Goal: Task Accomplishment & Management: Manage account settings

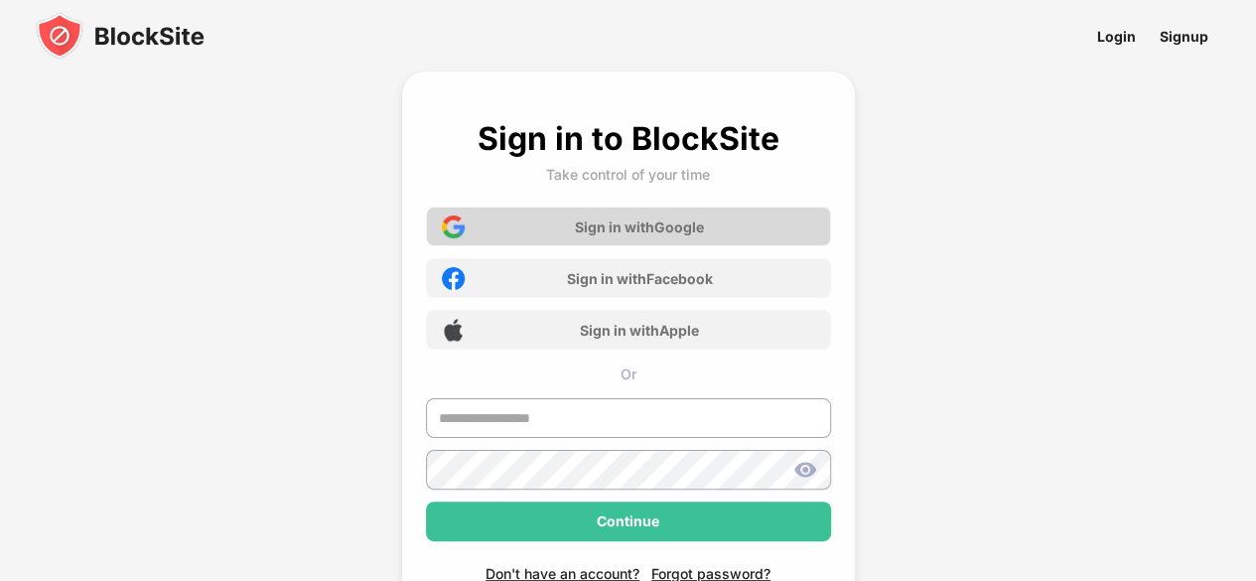
click at [687, 207] on div "Sign in with Google" at bounding box center [628, 227] width 405 height 40
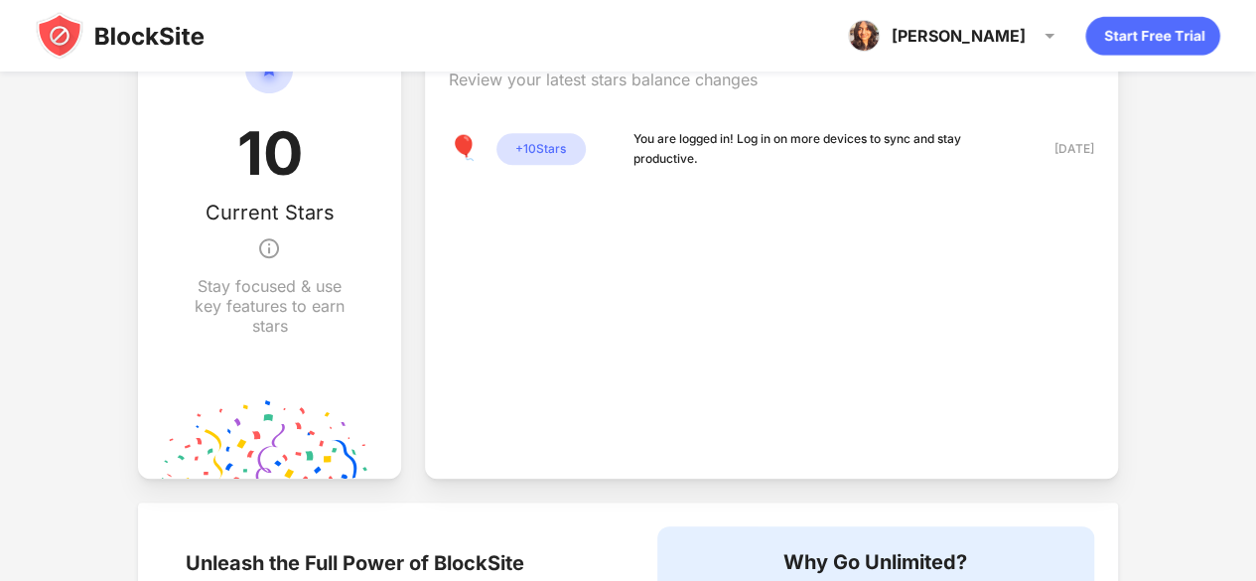
scroll to position [993, 0]
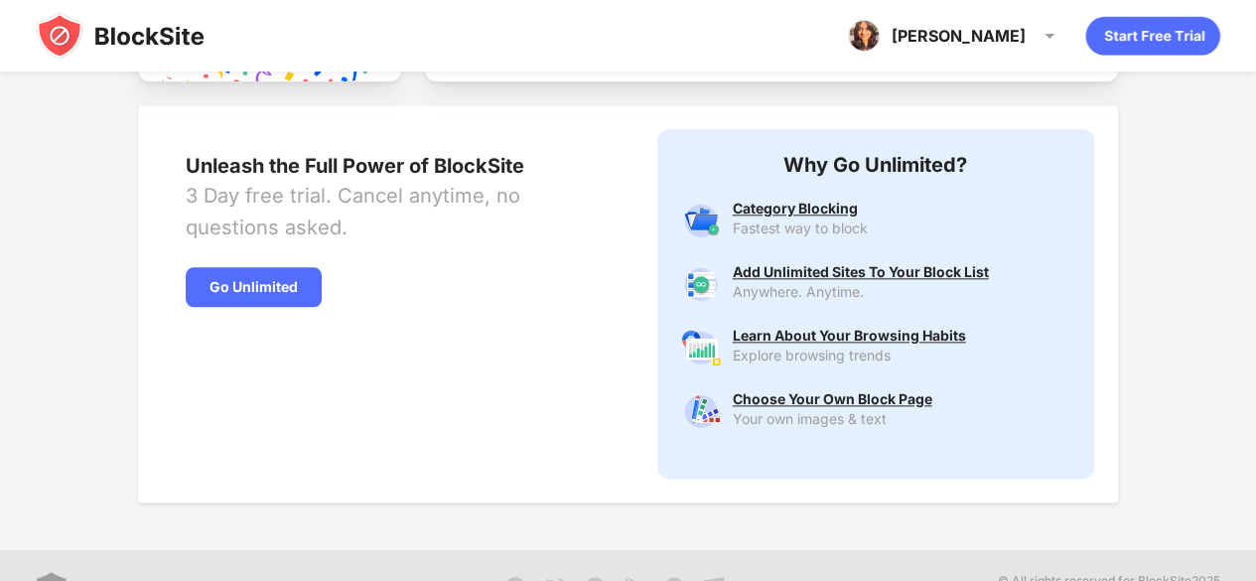
click at [183, 47] on img at bounding box center [120, 36] width 169 height 48
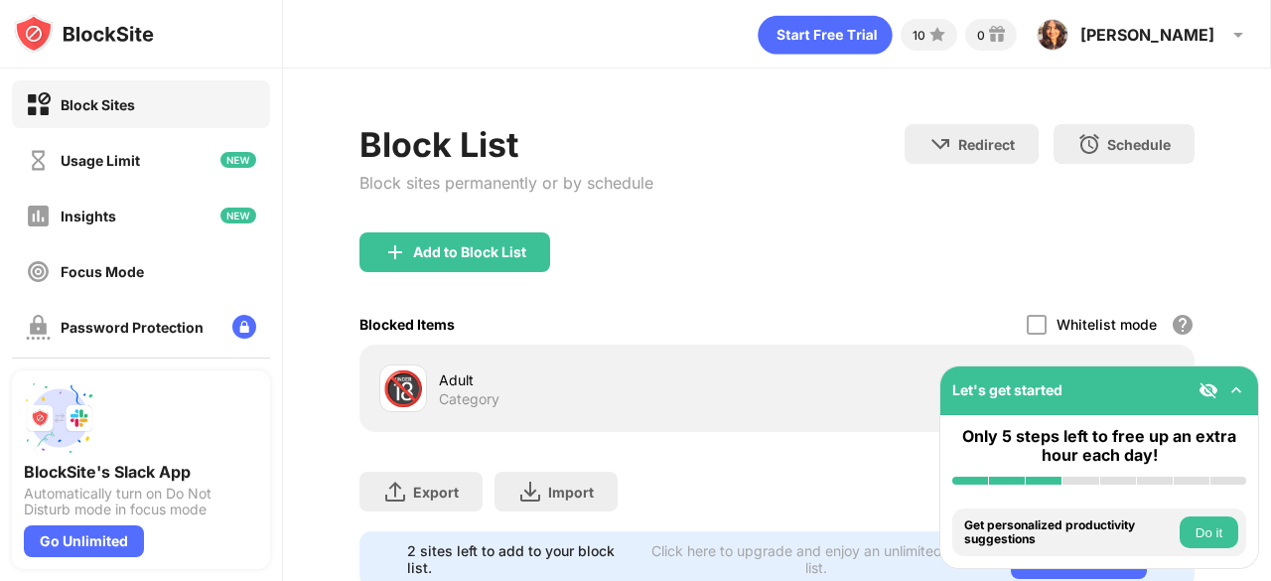
scroll to position [75, 0]
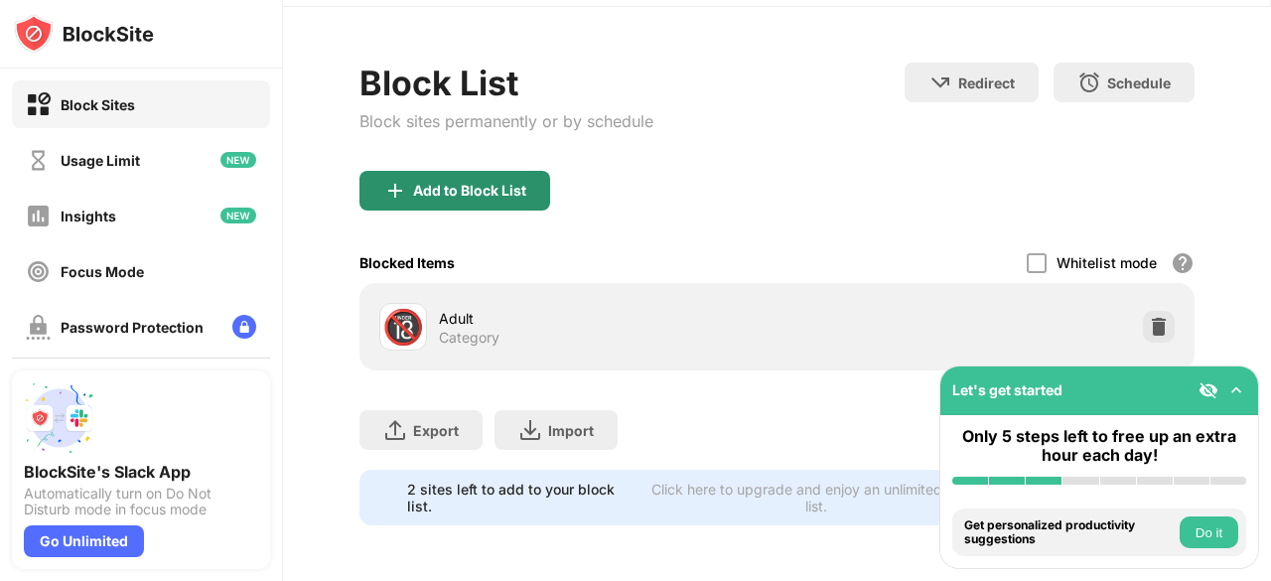
click at [492, 183] on div "Add to Block List" at bounding box center [469, 191] width 113 height 16
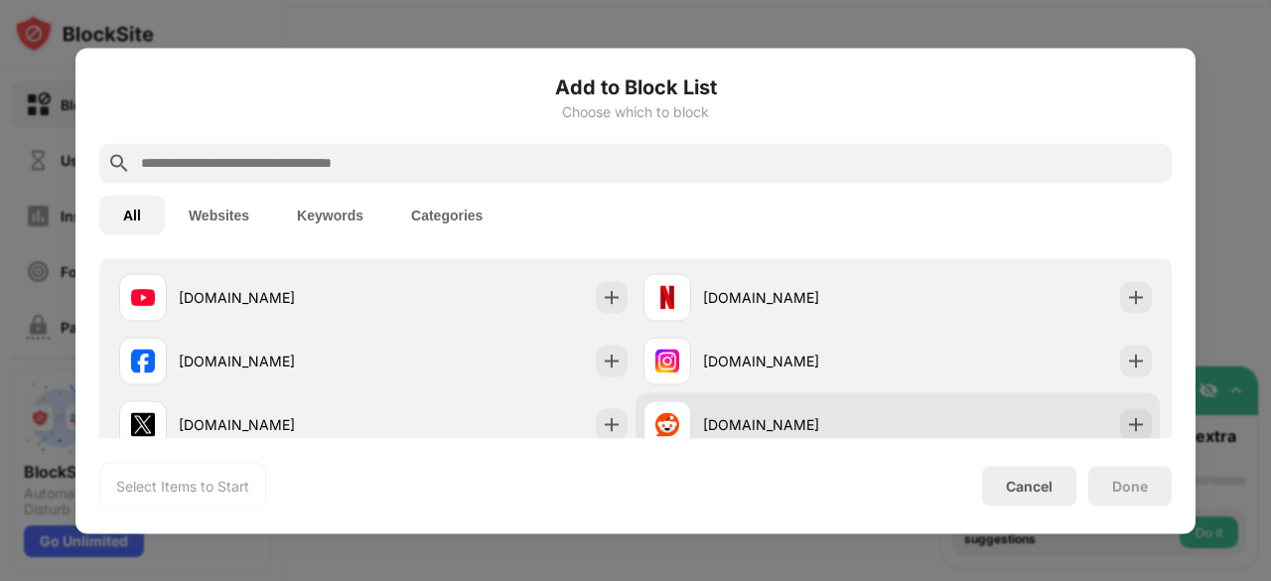
scroll to position [298, 0]
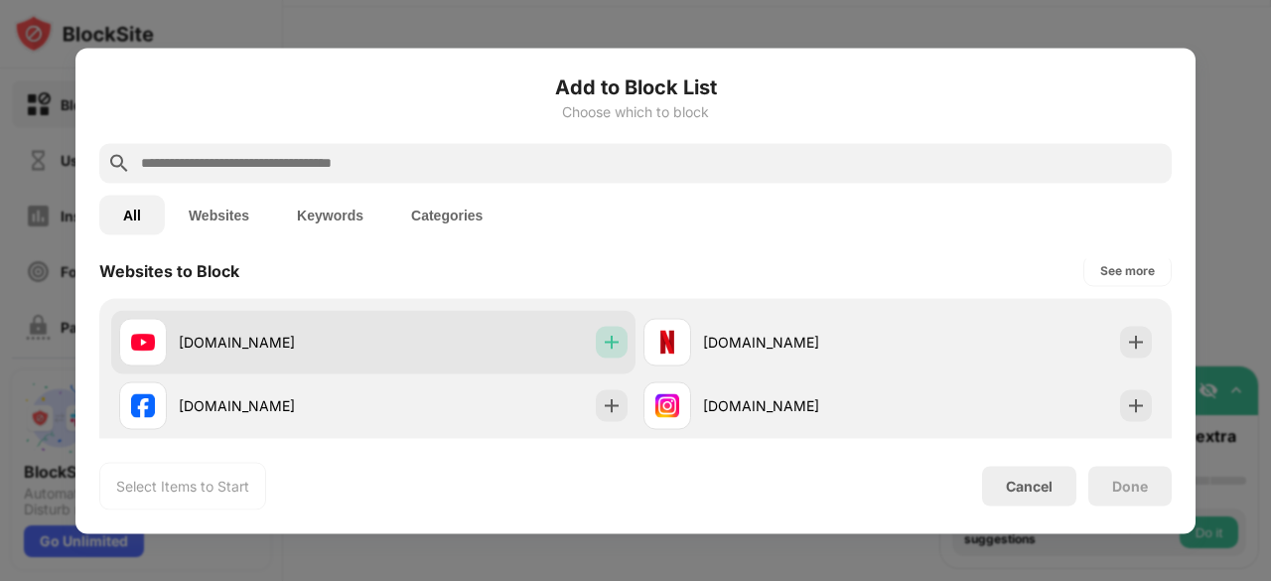
click at [614, 343] on div at bounding box center [612, 342] width 32 height 32
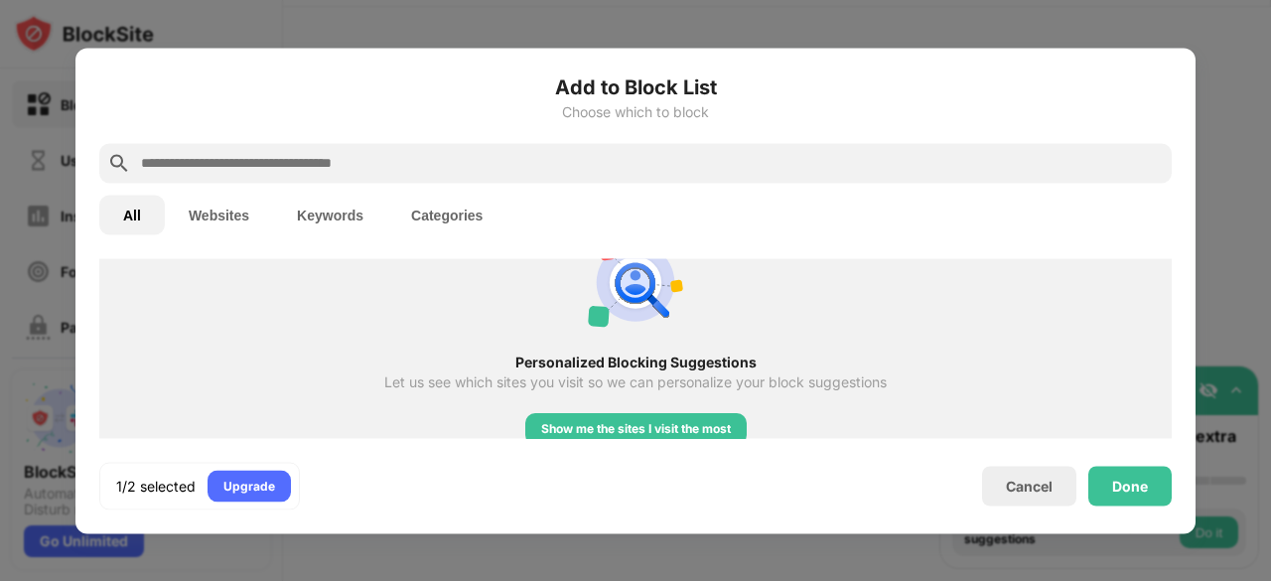
scroll to position [993, 0]
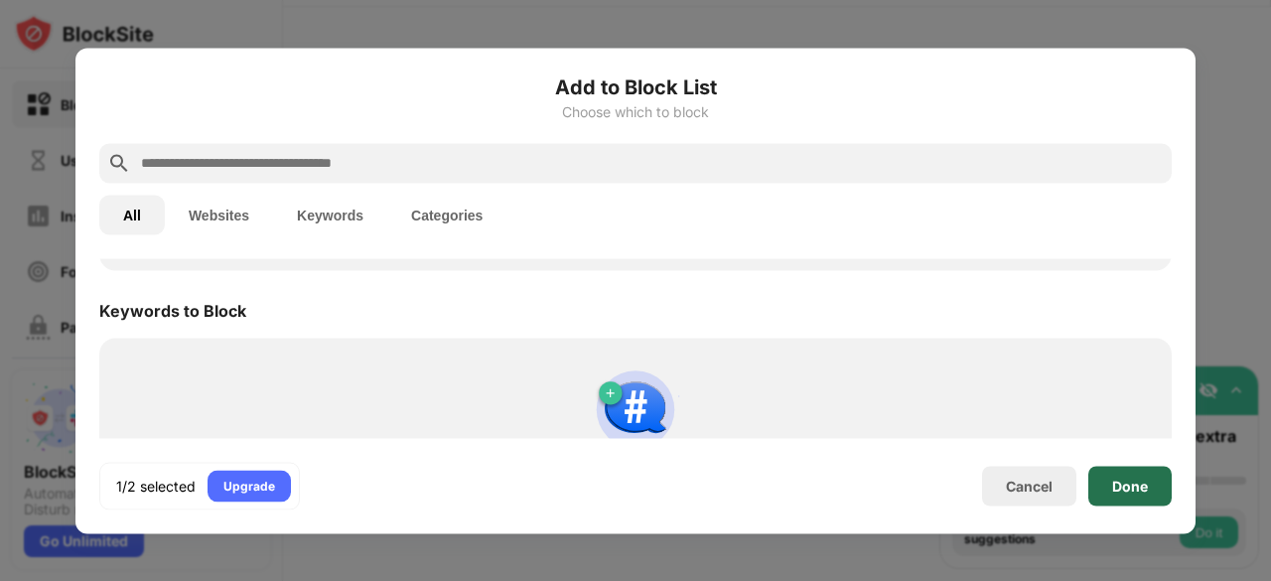
click at [1118, 480] on div "Done" at bounding box center [1130, 486] width 36 height 16
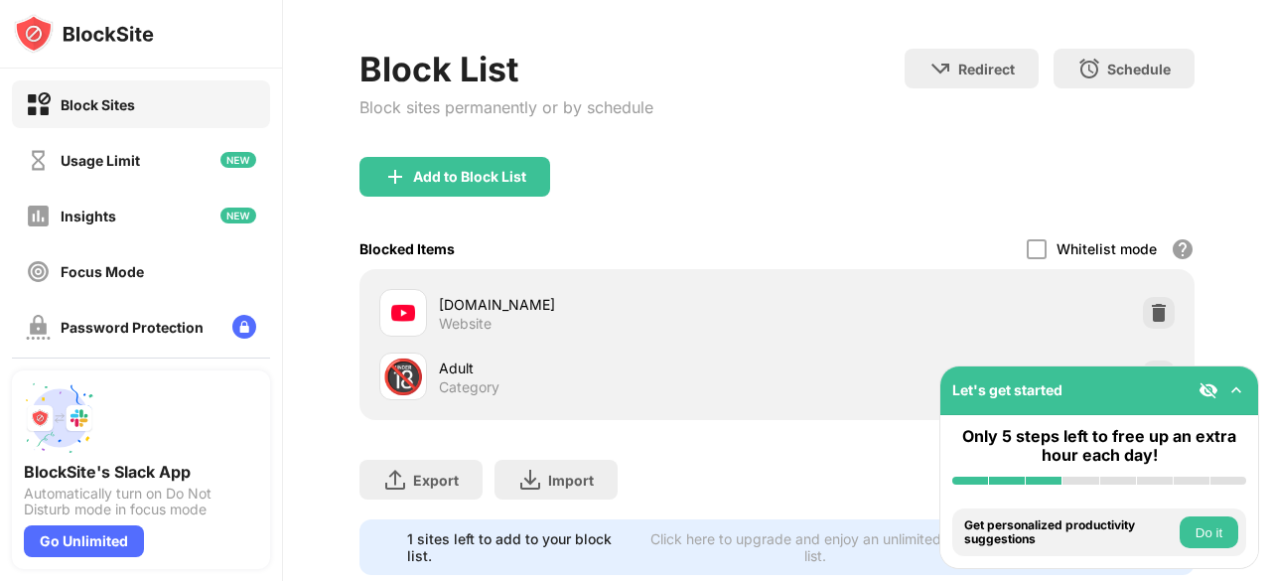
scroll to position [139, 0]
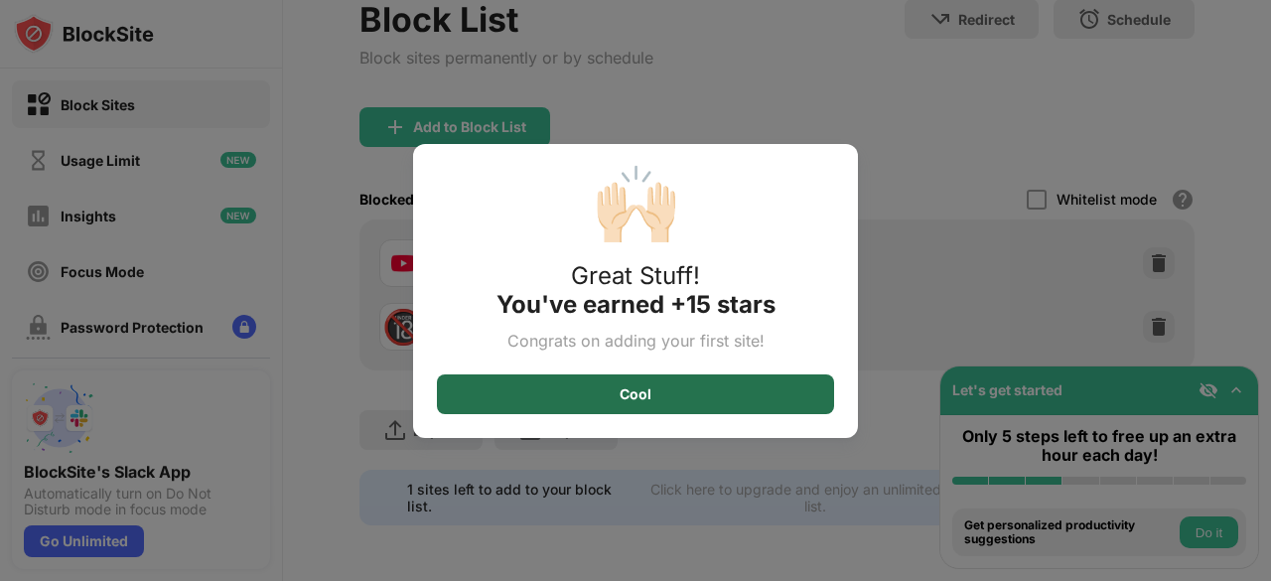
click at [771, 399] on div "Cool" at bounding box center [635, 394] width 397 height 40
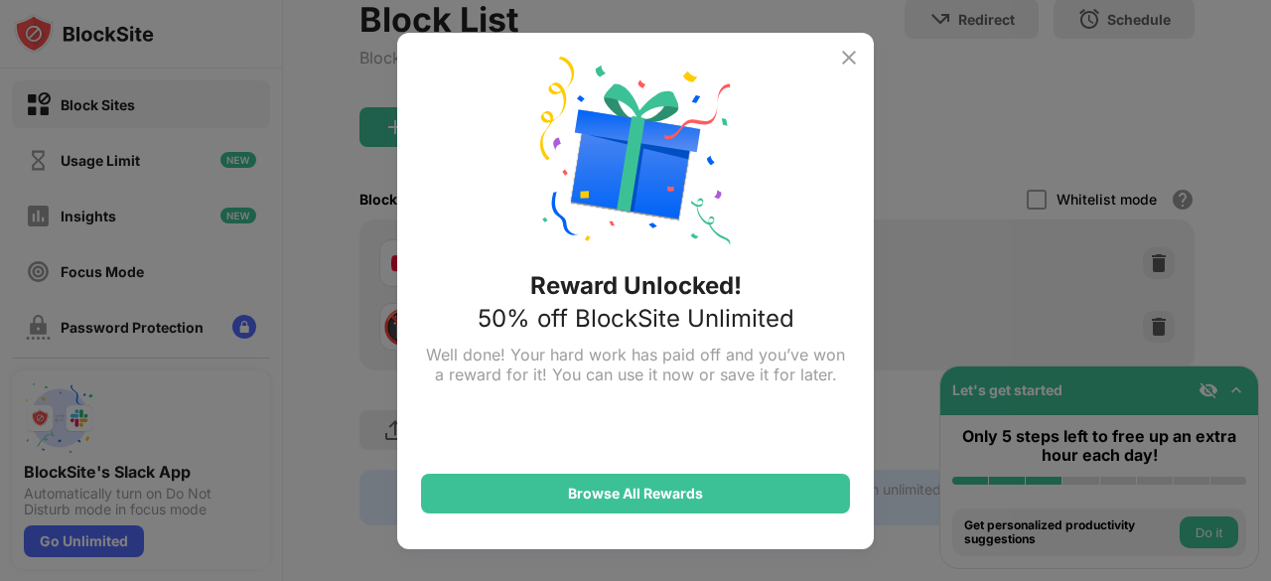
click at [852, 62] on img at bounding box center [849, 58] width 24 height 24
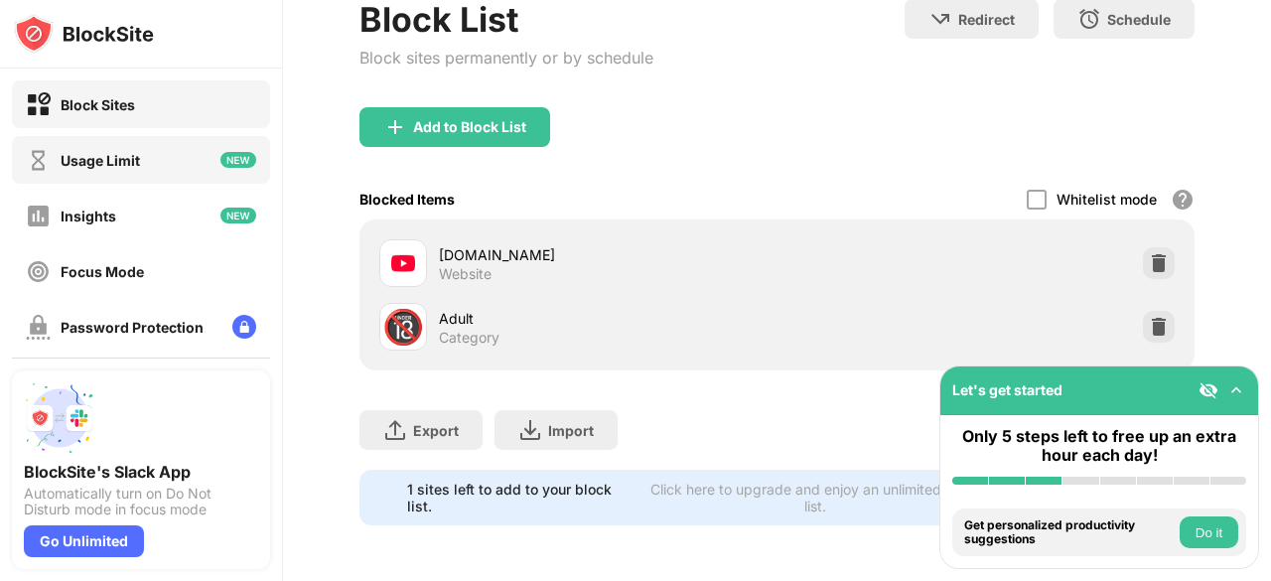
click at [151, 141] on div "Usage Limit" at bounding box center [141, 160] width 258 height 48
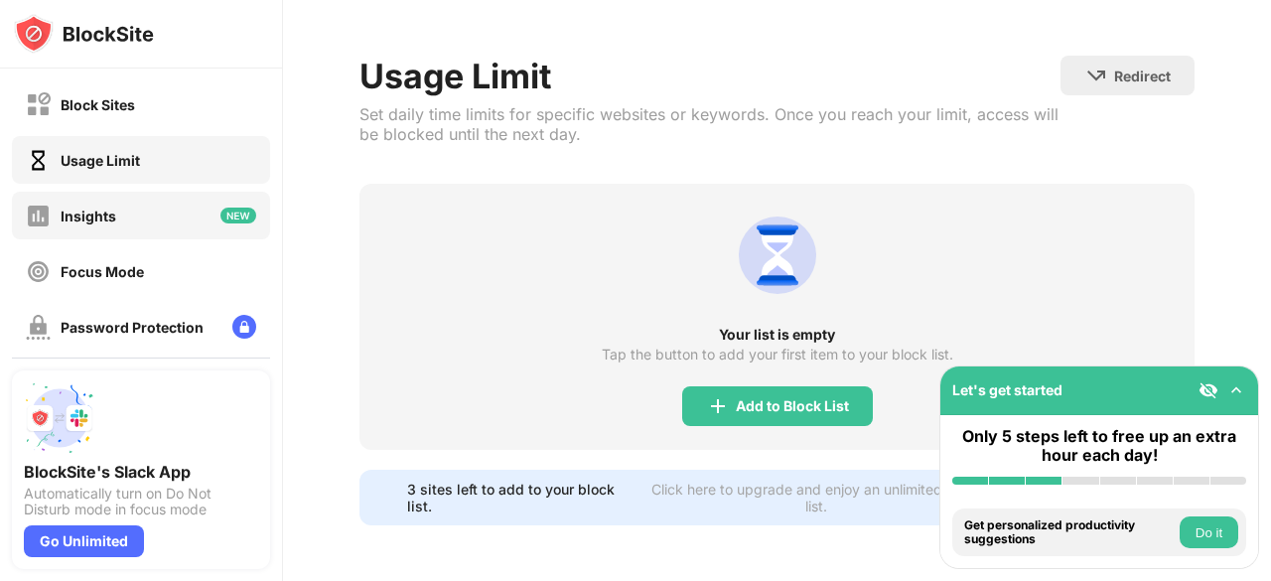
click at [173, 208] on div "Insights" at bounding box center [141, 216] width 258 height 48
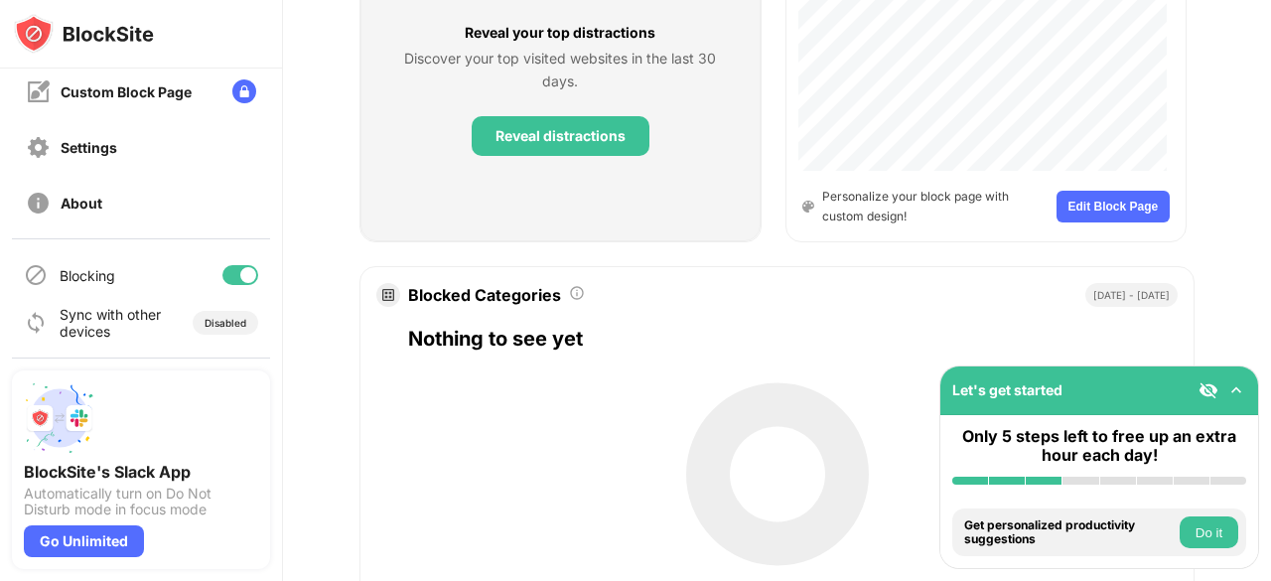
scroll to position [1116, 0]
